Goal: Transaction & Acquisition: Purchase product/service

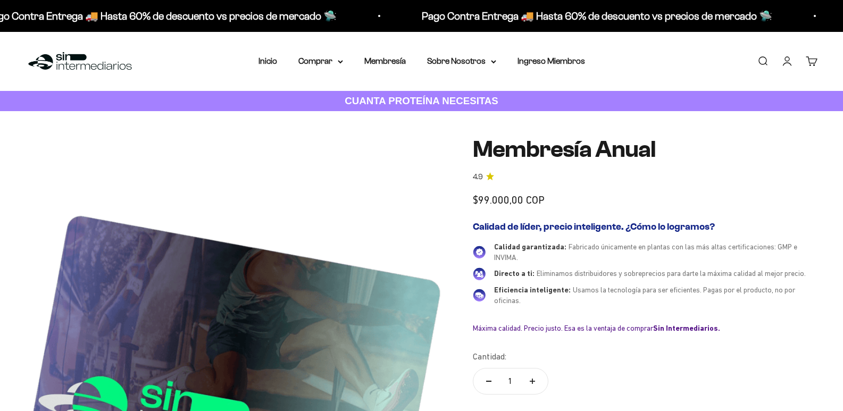
click at [783, 64] on link "Iniciar sesión" at bounding box center [787, 61] width 12 height 12
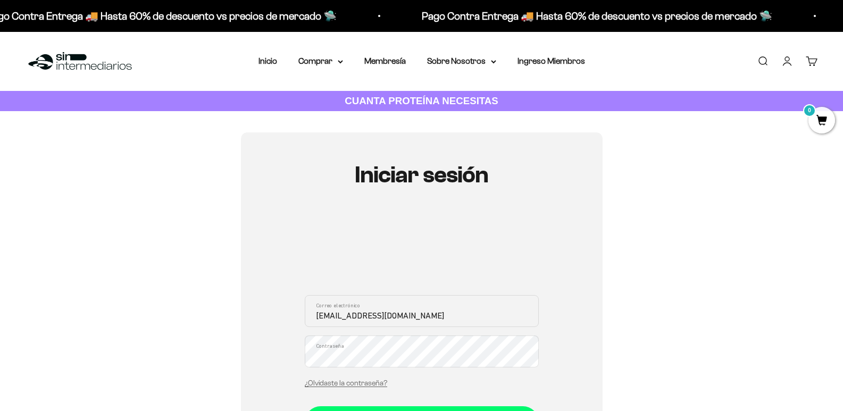
type input "gabrielagove32@gmail.com"
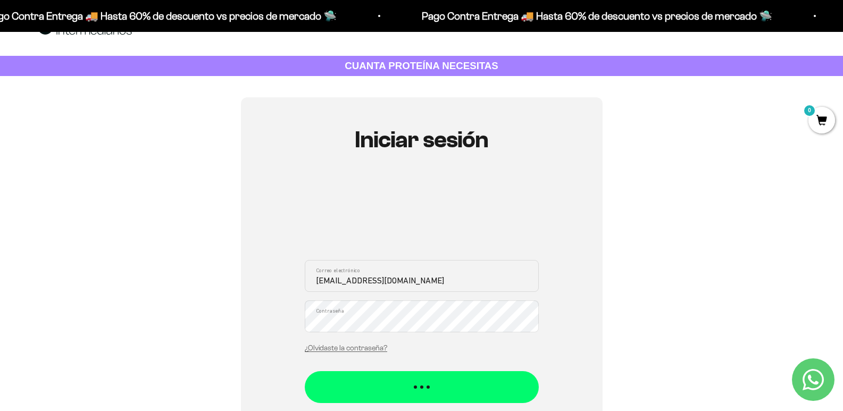
scroll to position [53, 0]
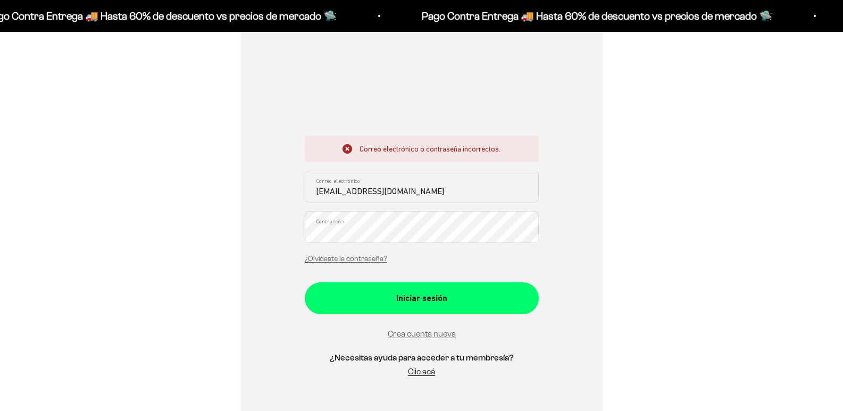
scroll to position [160, 0]
click at [305, 282] on button "Iniciar sesión" at bounding box center [422, 298] width 234 height 32
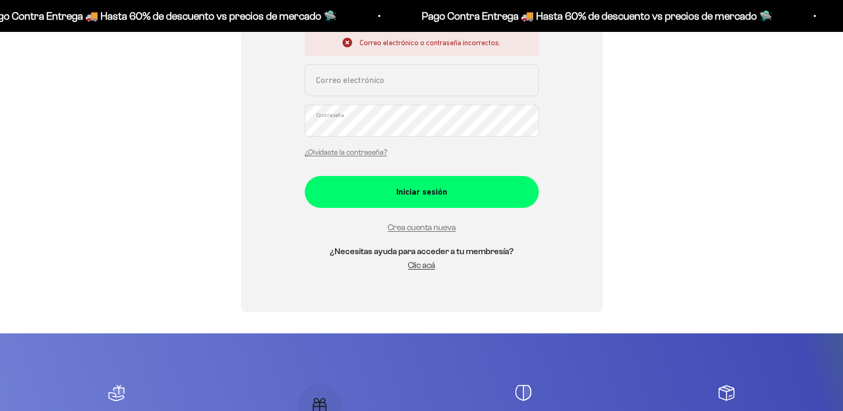
scroll to position [249, 0]
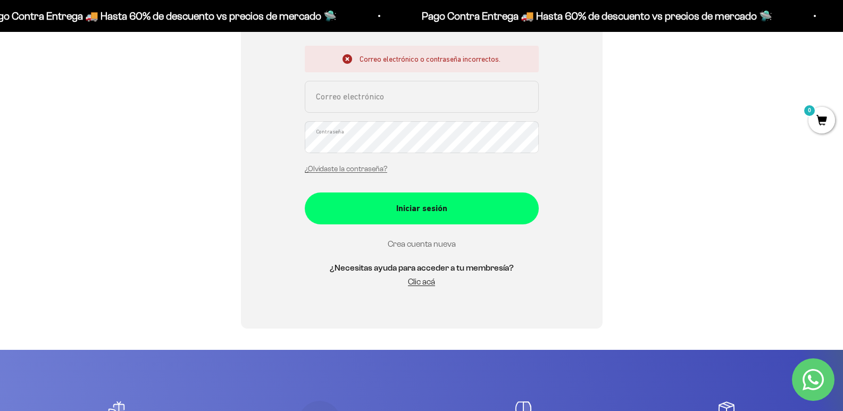
click at [443, 244] on link "Crea cuenta nueva" at bounding box center [422, 243] width 68 height 9
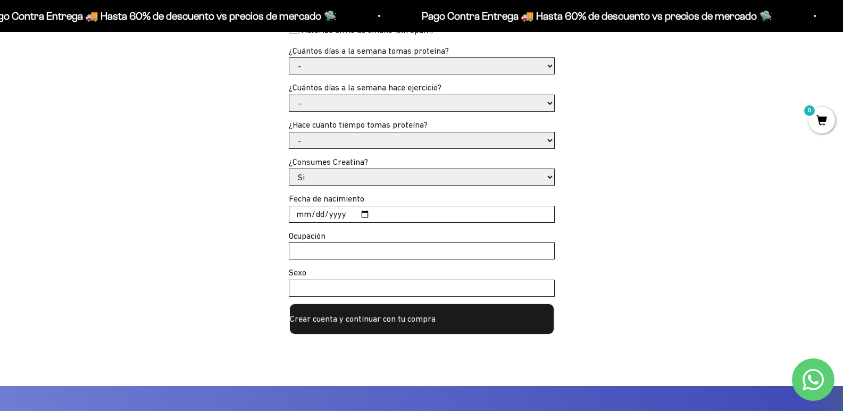
scroll to position [479, 0]
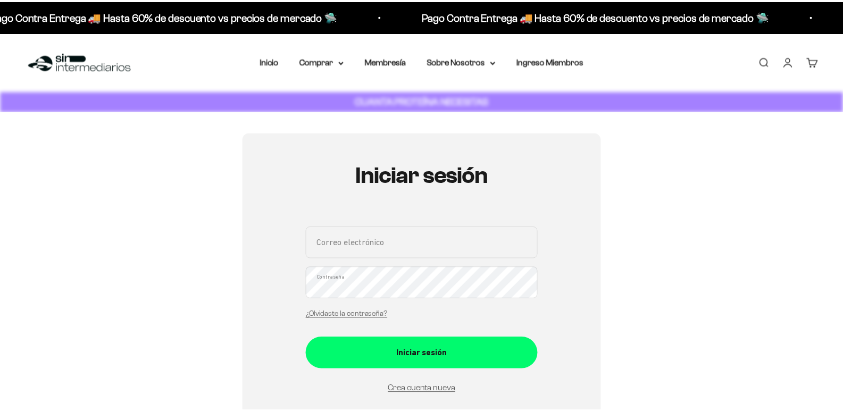
scroll to position [181, 0]
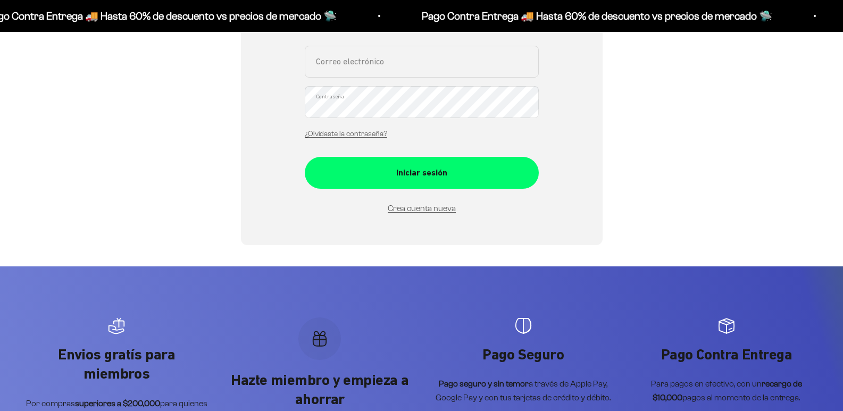
click at [343, 60] on input "Correo electrónico" at bounding box center [422, 62] width 234 height 32
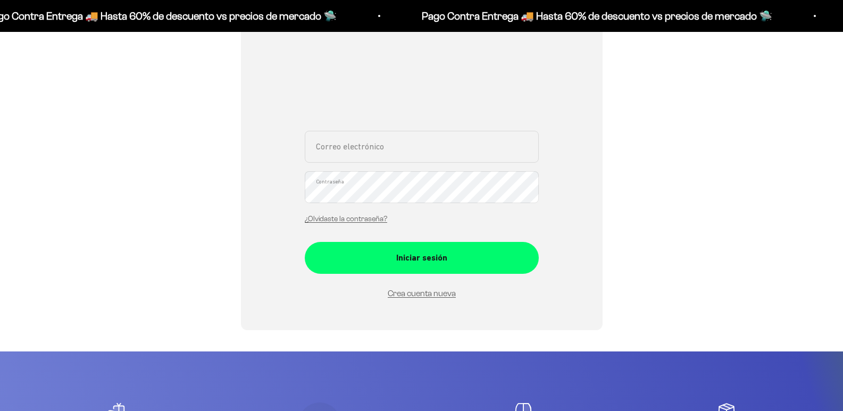
click at [343, 131] on input "Correo electrónico" at bounding box center [422, 147] width 234 height 32
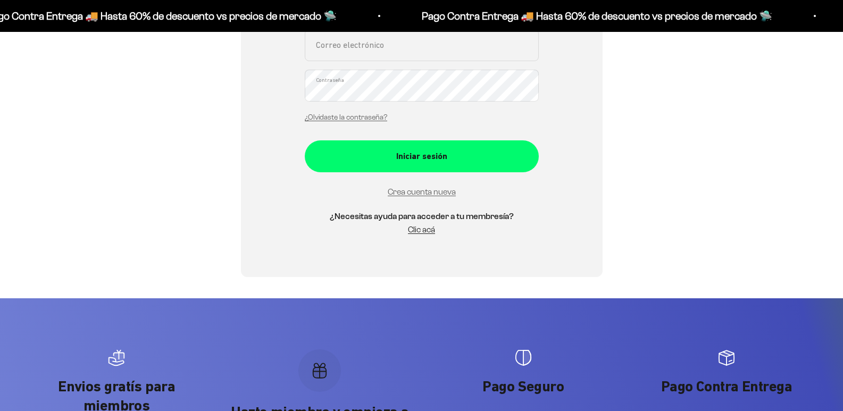
scroll to position [249, 0]
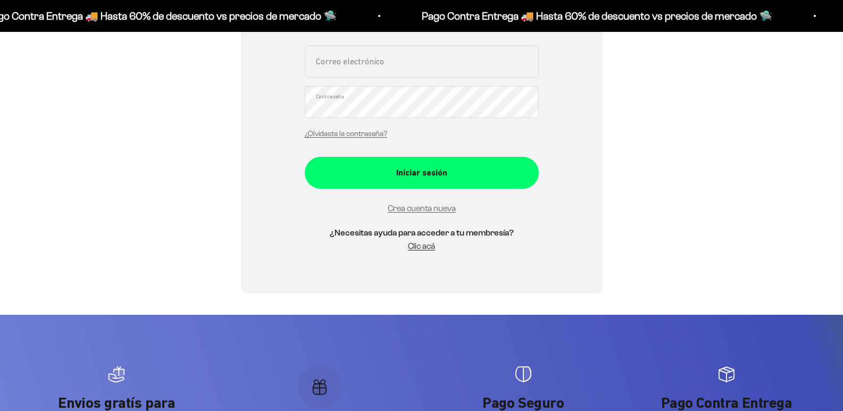
click at [378, 71] on input "Correo electrónico" at bounding box center [422, 62] width 234 height 32
type input "gabrielagove32@gmail.com"
click at [305, 157] on button "Iniciar sesión" at bounding box center [422, 173] width 234 height 32
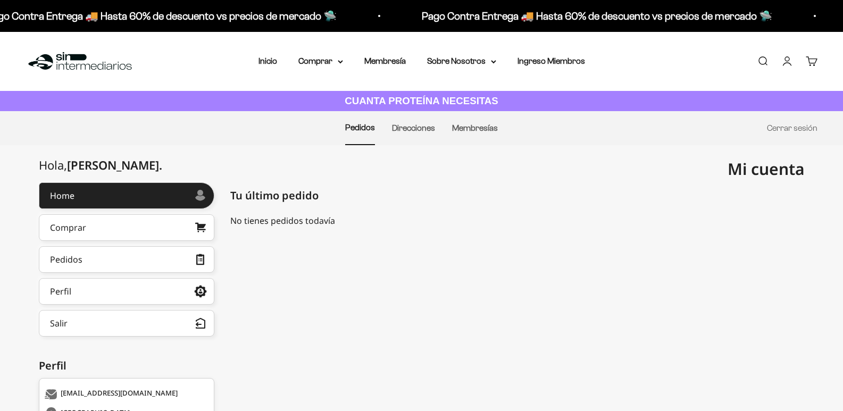
scroll to position [53, 0]
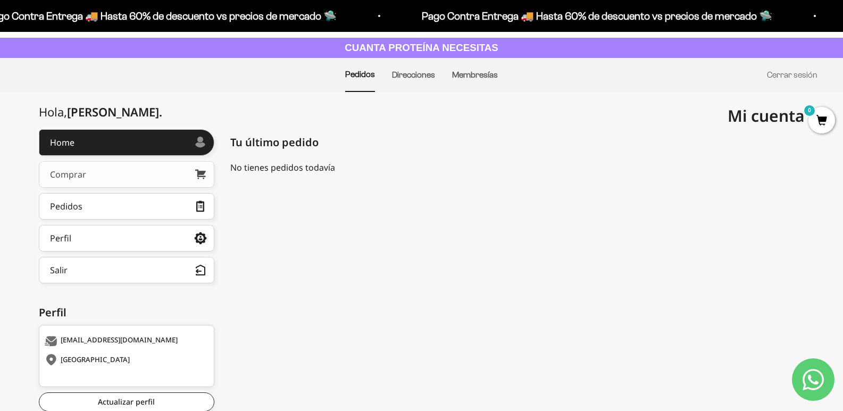
click at [98, 178] on link "Comprar" at bounding box center [126, 174] width 175 height 27
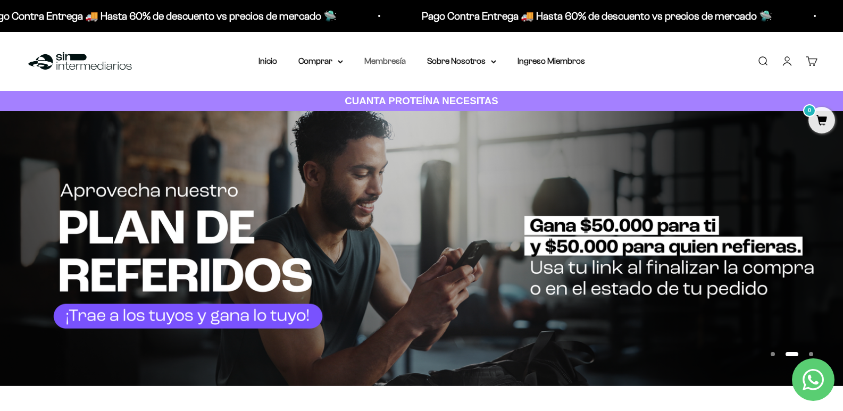
click at [394, 62] on link "Membresía" at bounding box center [384, 60] width 41 height 9
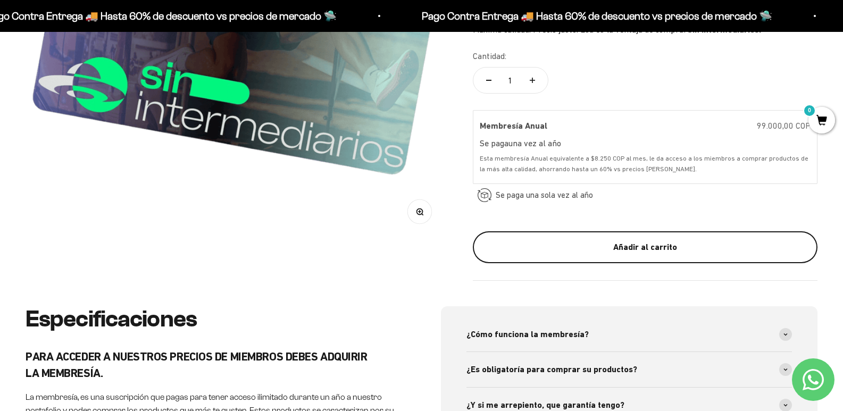
click at [659, 242] on div "Añadir al carrito" at bounding box center [645, 247] width 302 height 14
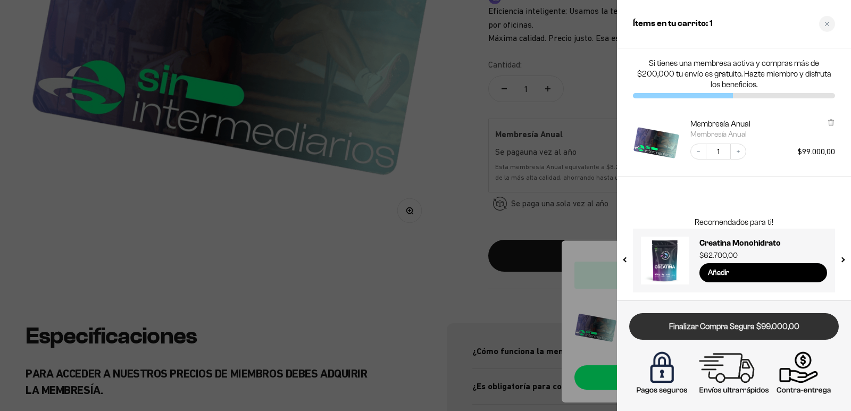
click at [775, 323] on link "Finalizar Compra Segura $99.000,00" at bounding box center [733, 326] width 209 height 27
